Goal: Task Accomplishment & Management: Complete application form

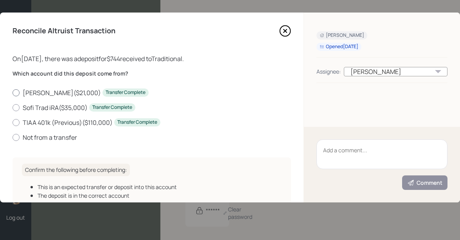
click at [17, 93] on div at bounding box center [16, 92] width 7 height 7
click at [13, 93] on input "TIAA IRA ( $21,000 ) Transfer Complete" at bounding box center [12, 92] width 0 height 0
radio input "true"
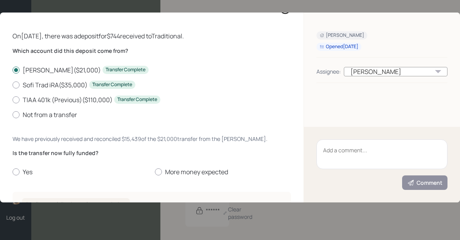
scroll to position [34, 0]
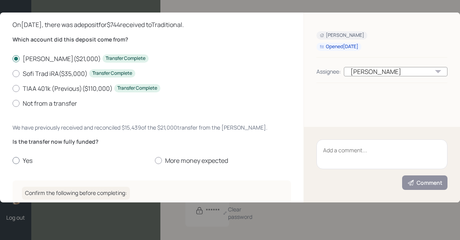
click at [24, 160] on label "Yes" at bounding box center [81, 160] width 136 height 9
click at [13, 160] on input "Yes" at bounding box center [12, 160] width 0 height 0
radio input "true"
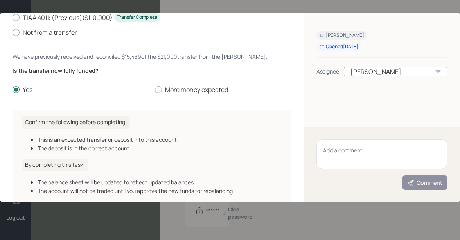
scroll to position [144, 0]
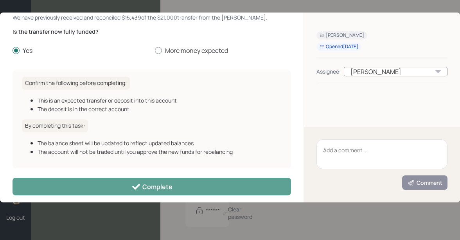
click at [158, 54] on label "More money expected" at bounding box center [223, 50] width 136 height 9
click at [155, 51] on input "More money expected" at bounding box center [154, 50] width 0 height 0
radio input "true"
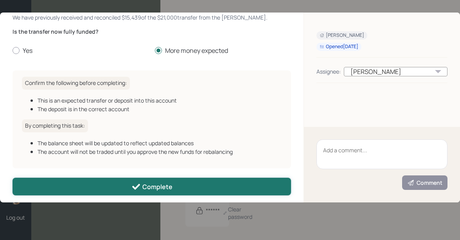
click at [128, 188] on button "Complete" at bounding box center [152, 187] width 278 height 18
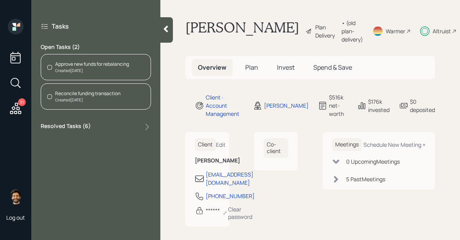
click at [68, 70] on div "Created Aug 14, 2025" at bounding box center [92, 71] width 74 height 6
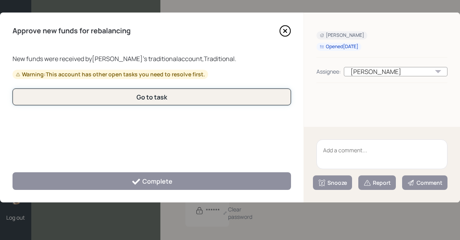
click at [112, 99] on button "Go to task" at bounding box center [152, 96] width 278 height 17
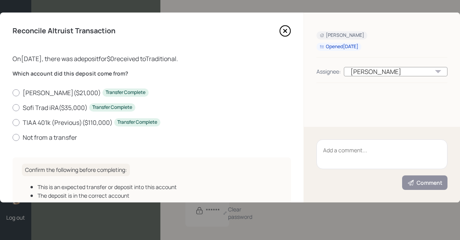
click at [283, 31] on icon at bounding box center [285, 31] width 12 height 12
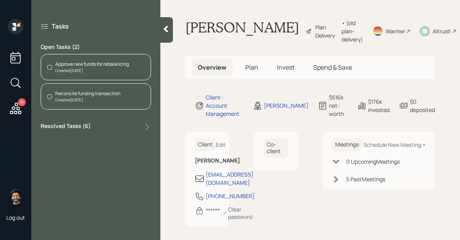
click at [84, 94] on div "Reconcile funding transaction" at bounding box center [87, 93] width 65 height 7
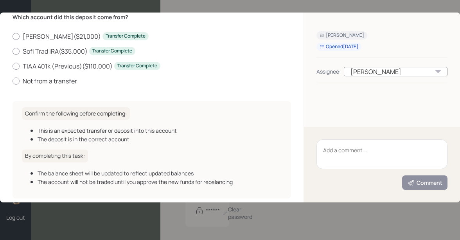
scroll to position [93, 0]
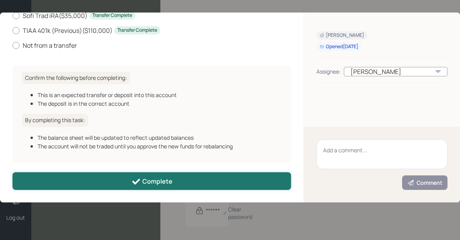
click at [92, 186] on button "Complete" at bounding box center [152, 181] width 278 height 18
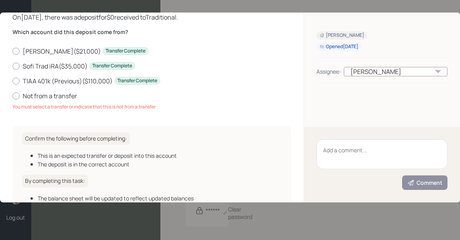
scroll to position [0, 0]
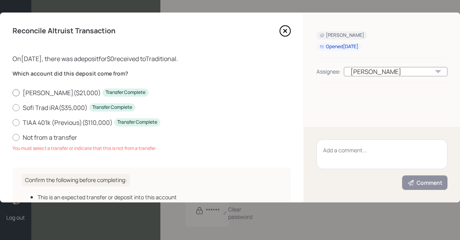
click at [20, 94] on label "TIAA IRA ( $21,000 ) Transfer Complete" at bounding box center [152, 92] width 278 height 9
click at [13, 93] on input "TIAA IRA ( $21,000 ) Transfer Complete" at bounding box center [12, 92] width 0 height 0
radio input "true"
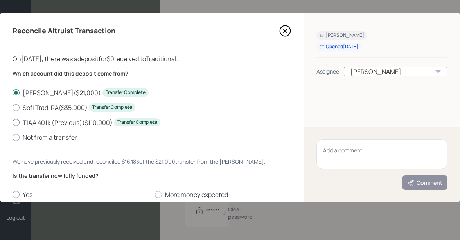
scroll to position [160, 0]
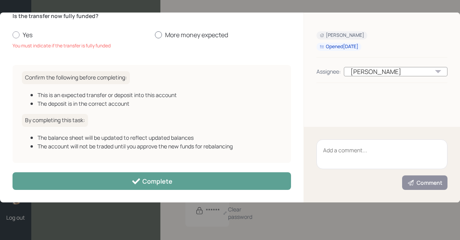
click at [171, 36] on label "More money expected" at bounding box center [223, 34] width 136 height 9
click at [155, 35] on input "More money expected" at bounding box center [154, 35] width 0 height 0
radio input "true"
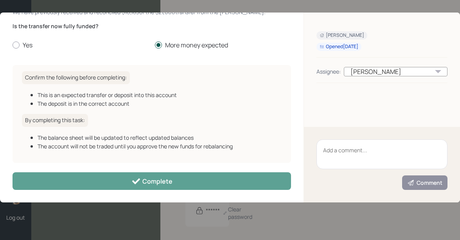
scroll to position [150, 0]
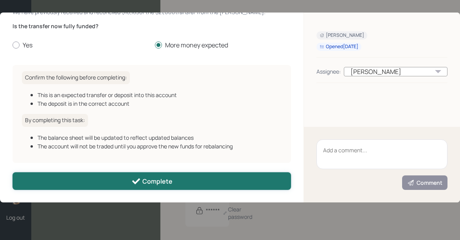
click at [138, 175] on button "Complete" at bounding box center [152, 181] width 278 height 18
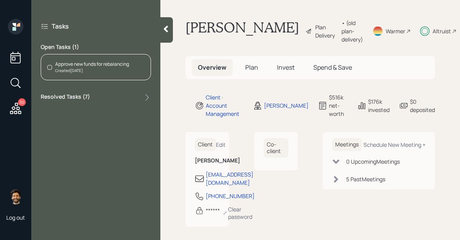
click at [72, 70] on div "Created Aug 14, 2025" at bounding box center [92, 71] width 74 height 6
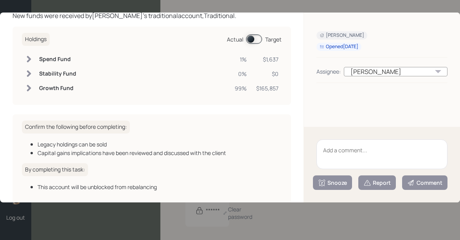
scroll to position [84, 0]
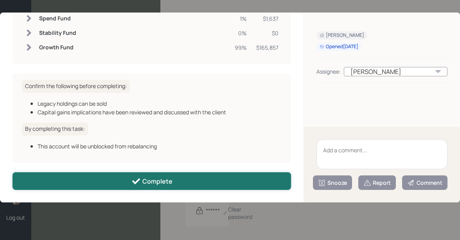
click at [115, 175] on button "Complete" at bounding box center [152, 181] width 278 height 18
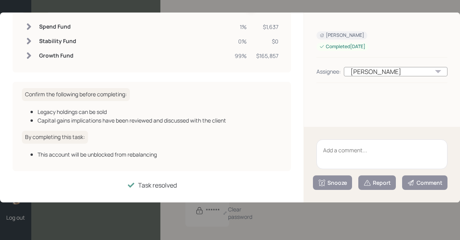
scroll to position [76, 0]
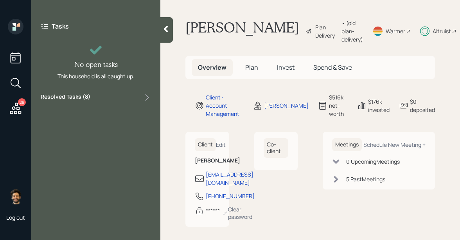
click at [432, 34] on div "Altruist" at bounding box center [441, 31] width 18 height 8
